Goal: Task Accomplishment & Management: Manage account settings

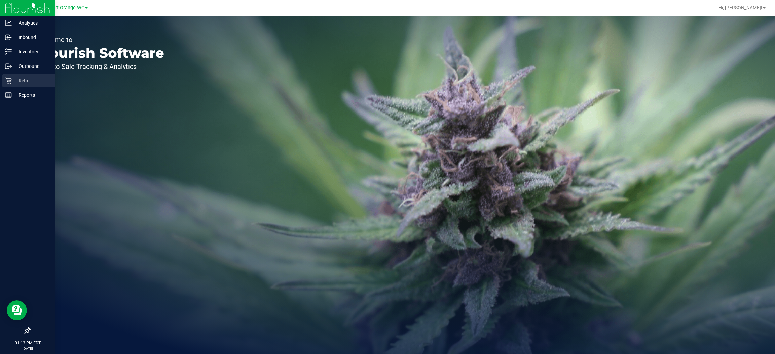
click at [23, 82] on p "Retail" at bounding box center [32, 81] width 40 height 8
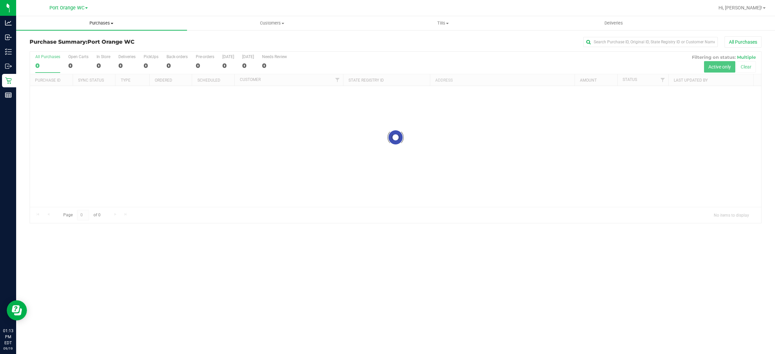
click at [104, 21] on span "Purchases" at bounding box center [101, 23] width 171 height 6
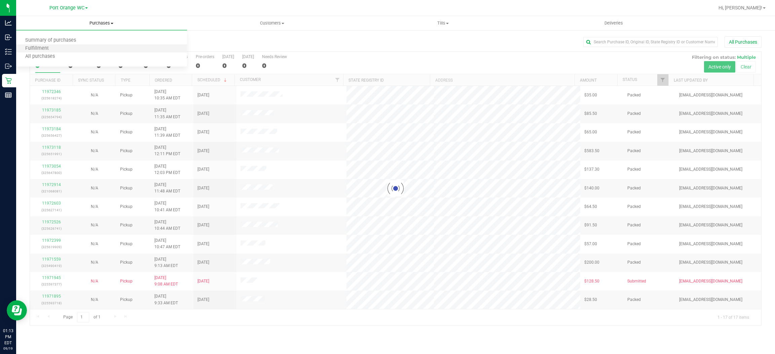
click at [47, 45] on li "Fulfillment" at bounding box center [101, 49] width 171 height 8
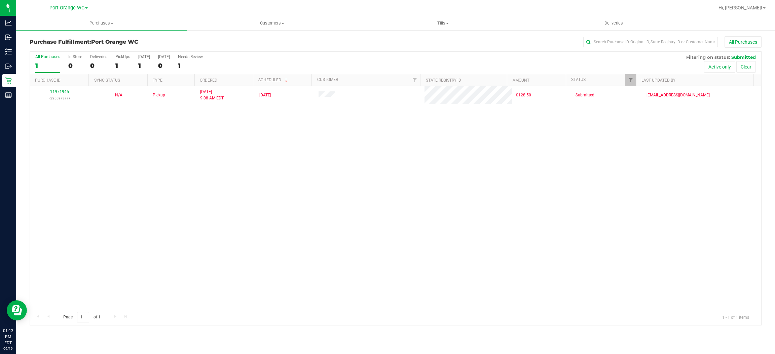
click at [310, 173] on div "11971945 (325597377) N/A Pickup [DATE] 9:08 AM EDT 9/19/2025 $128.50 Submitted …" at bounding box center [395, 197] width 731 height 223
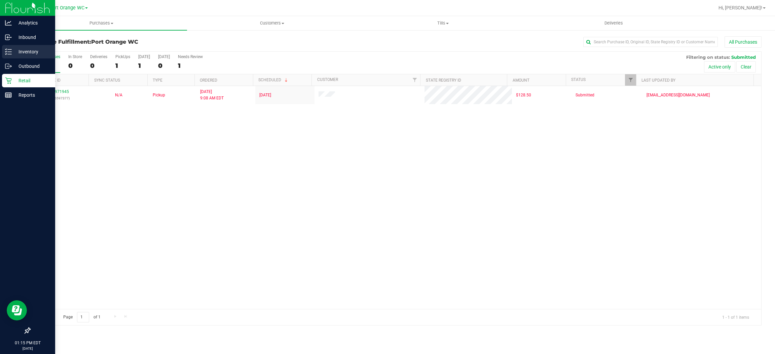
click at [24, 53] on p "Inventory" at bounding box center [32, 52] width 40 height 8
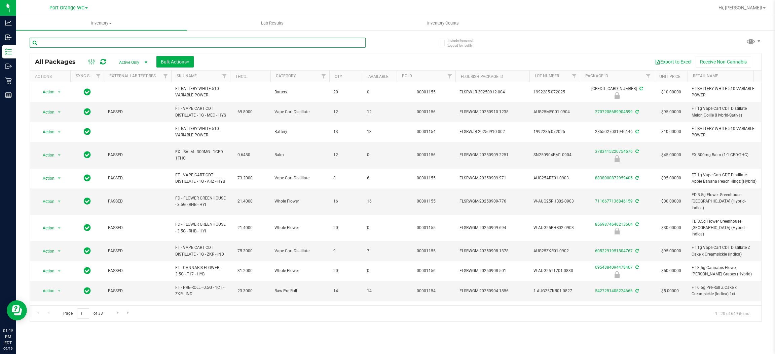
click at [94, 41] on input "text" at bounding box center [198, 43] width 336 height 10
type input "0381610211083836"
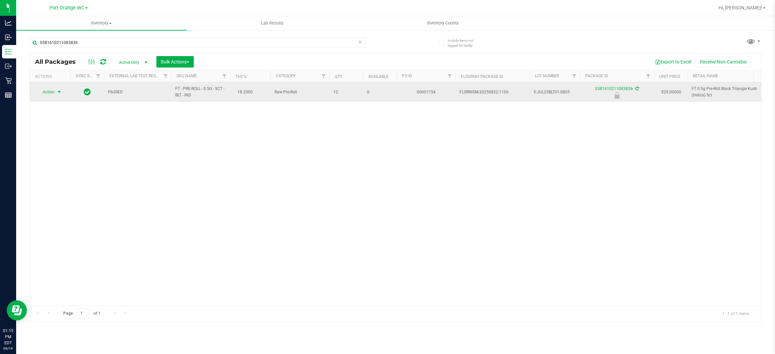
click at [51, 90] on span "Action" at bounding box center [46, 91] width 18 height 9
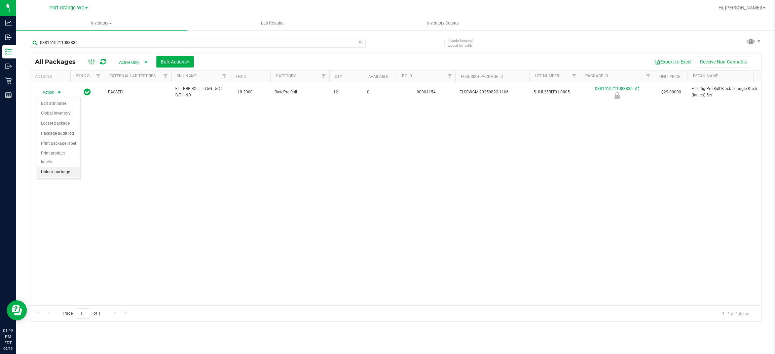
click at [64, 167] on li "Unlock package" at bounding box center [58, 172] width 43 height 10
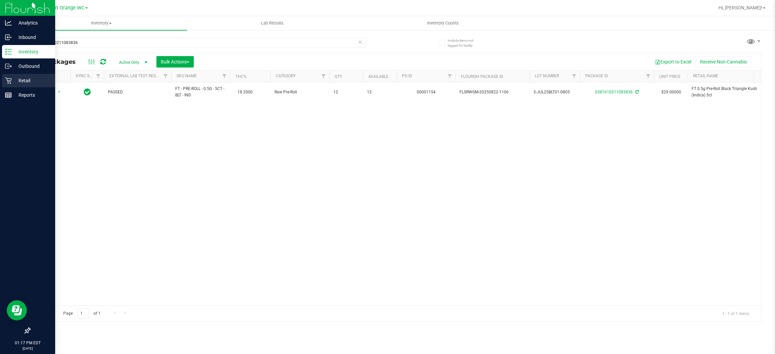
click at [27, 79] on p "Retail" at bounding box center [32, 81] width 40 height 8
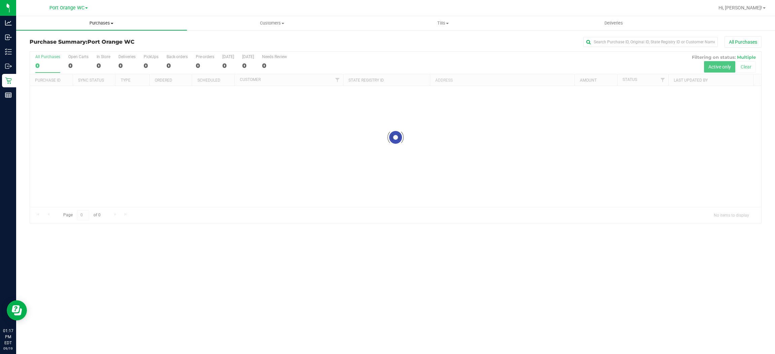
click at [106, 17] on uib-tab-heading "Purchases Summary of purchases Fulfillment All purchases" at bounding box center [101, 23] width 171 height 14
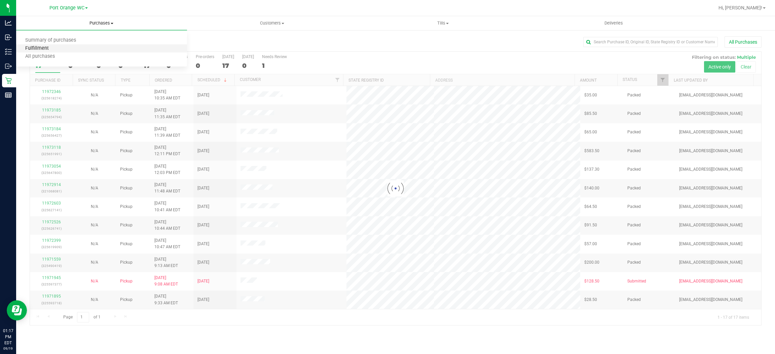
click at [39, 47] on span "Fulfillment" at bounding box center [37, 49] width 42 height 6
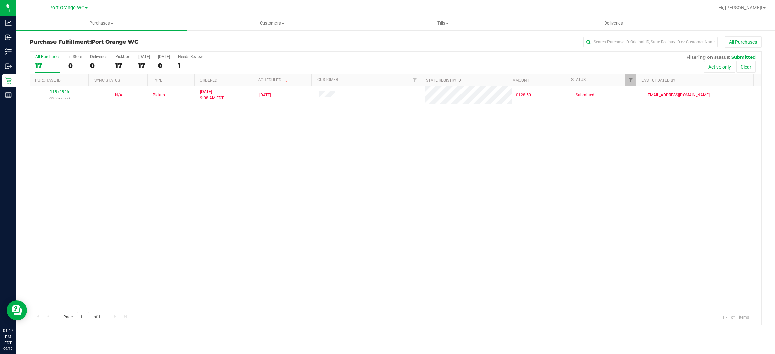
click at [303, 166] on div "11971945 (325597377) N/A Pickup [DATE] 9:08 AM EDT 9/19/2025 $128.50 Submitted …" at bounding box center [395, 197] width 731 height 223
click at [288, 181] on div "11971945 (325597377) N/A Pickup [DATE] 9:08 AM EDT 9/19/2025 $128.50 Submitted …" at bounding box center [395, 197] width 731 height 223
click at [172, 177] on div "11971945 (325597377) N/A Pickup [DATE] 9:08 AM EDT 9/19/2025 $128.50 Submitted …" at bounding box center [395, 197] width 731 height 223
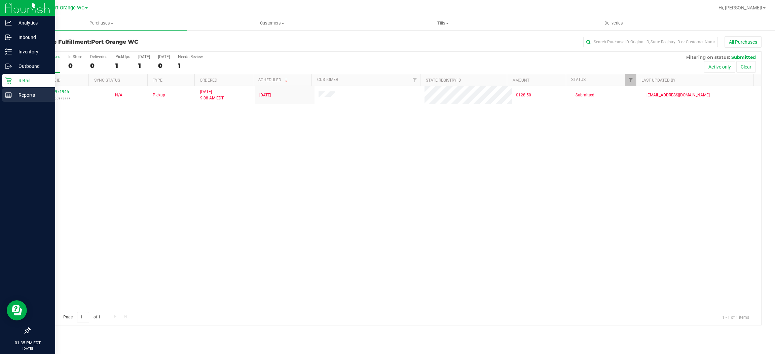
click at [24, 93] on p "Reports" at bounding box center [32, 95] width 40 height 8
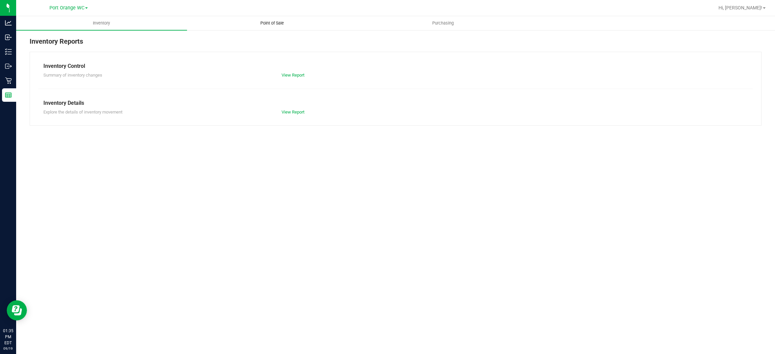
click at [275, 25] on span "Point of Sale" at bounding box center [272, 23] width 42 height 6
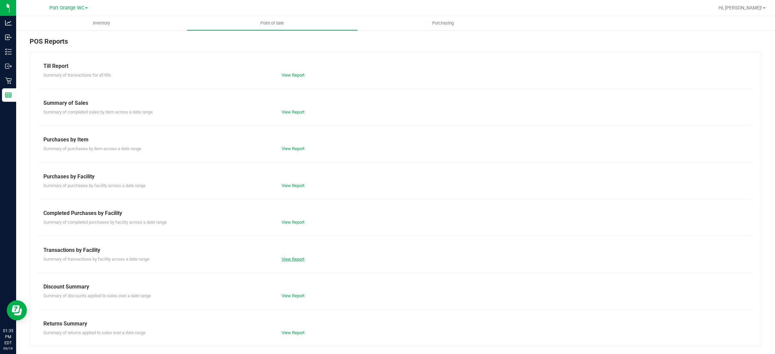
click at [303, 259] on link "View Report" at bounding box center [292, 259] width 23 height 5
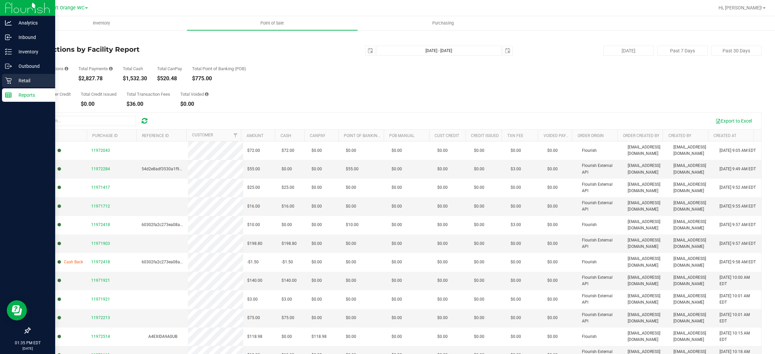
click at [24, 81] on p "Retail" at bounding box center [32, 81] width 40 height 8
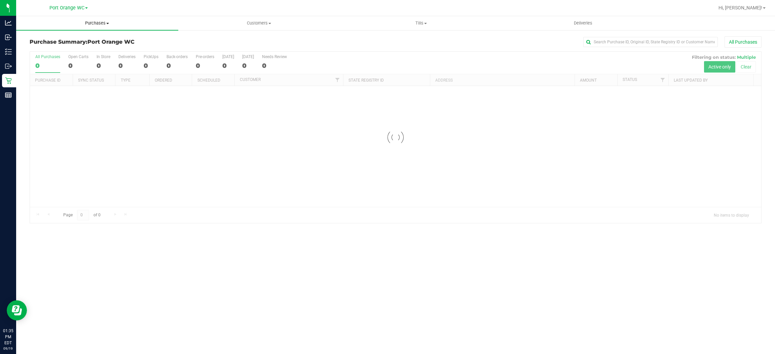
click at [93, 23] on span "Purchases" at bounding box center [97, 23] width 162 height 6
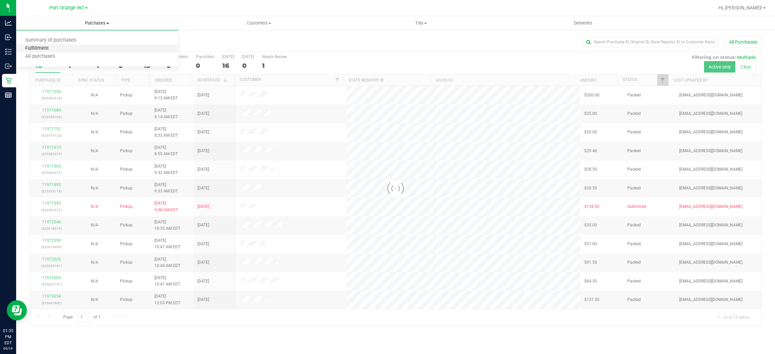
click at [45, 48] on span "Fulfillment" at bounding box center [37, 49] width 42 height 6
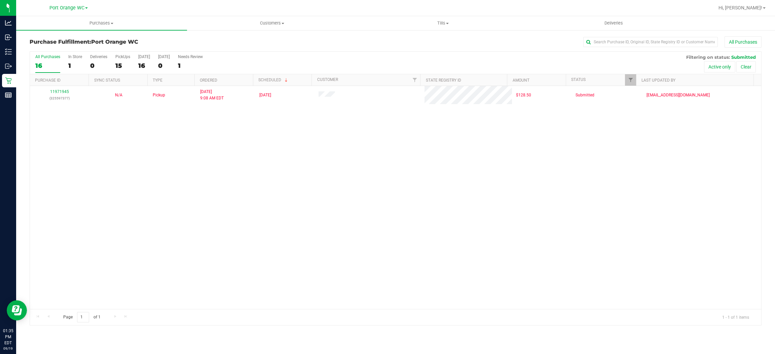
drag, startPoint x: 331, startPoint y: 163, endPoint x: 317, endPoint y: 167, distance: 14.5
click at [331, 163] on div "11971945 (325597377) N/A Pickup [DATE] 9:08 AM EDT 9/19/2025 $128.50 Submitted …" at bounding box center [395, 197] width 731 height 223
